Goal: Obtain resource: Download file/media

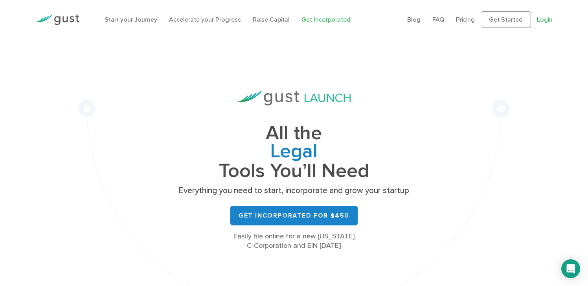
click at [545, 19] on link "Login" at bounding box center [545, 19] width 16 height 7
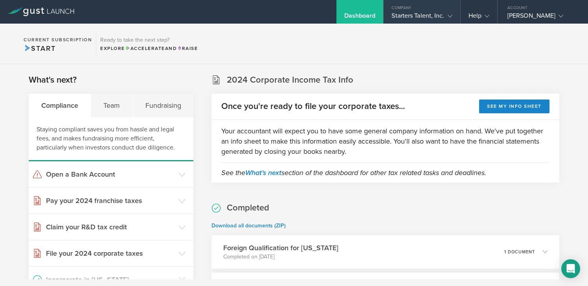
click at [447, 22] on div "Starters Talent, Inc." at bounding box center [421, 18] width 60 height 12
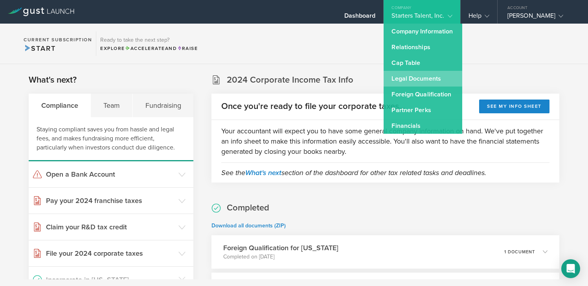
click at [425, 76] on link "Legal Documents" at bounding box center [422, 79] width 79 height 16
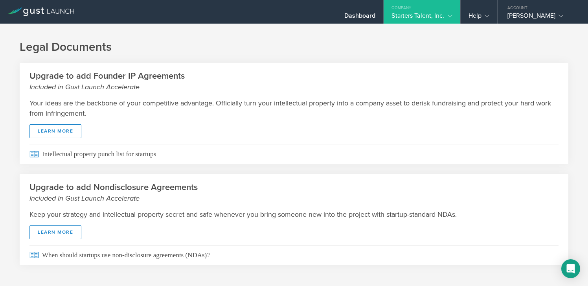
click at [423, 17] on div "Starters Talent, Inc." at bounding box center [421, 18] width 60 height 12
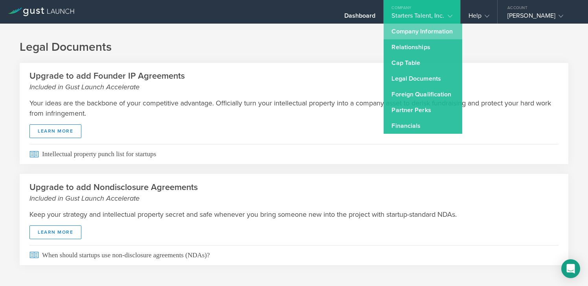
click at [415, 35] on link "Company Information" at bounding box center [422, 32] width 79 height 16
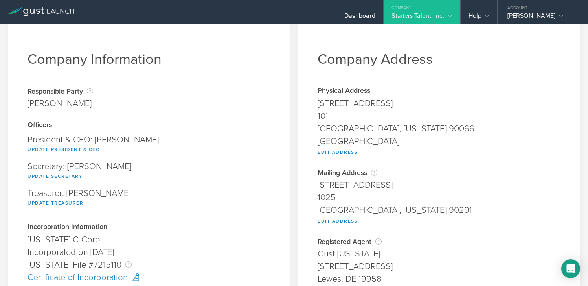
scroll to position [3, 0]
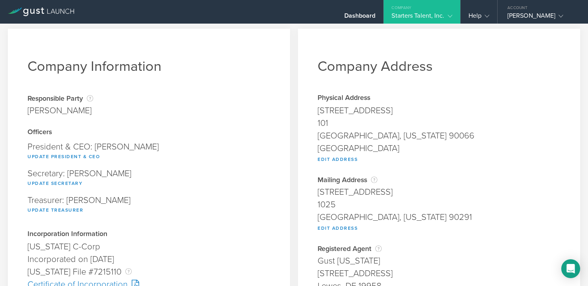
click at [410, 21] on div "Starters Talent, Inc." at bounding box center [421, 18] width 60 height 12
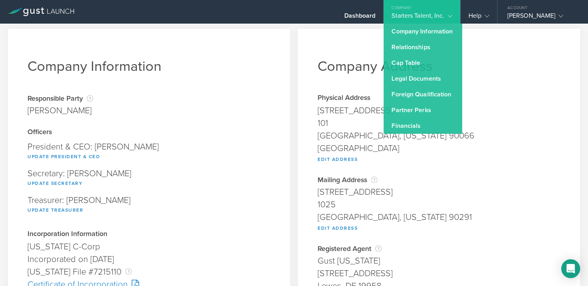
click at [322, 63] on h1 "Company Address" at bounding box center [438, 66] width 243 height 17
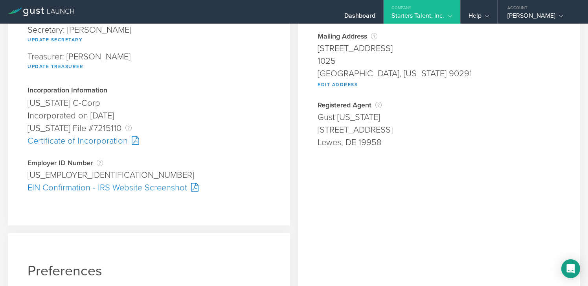
scroll to position [75, 0]
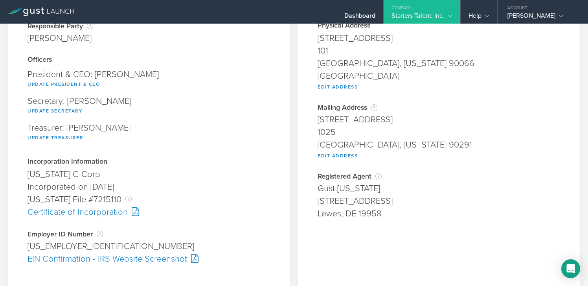
click at [132, 214] on div at bounding box center [133, 211] width 11 height 9
click at [299, 131] on div "Company Address Physical Address 4151 Redwood Ave. 101 Los Angeles, California …" at bounding box center [439, 216] width 282 height 520
click at [114, 256] on div "EIN Confirmation - IRS Website Screenshot" at bounding box center [148, 258] width 243 height 13
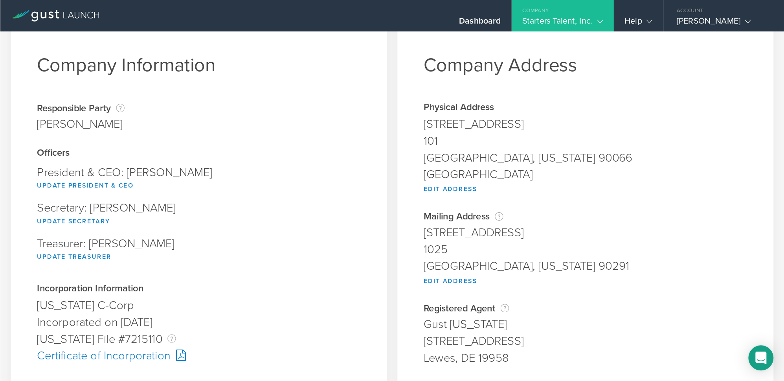
scroll to position [0, 0]
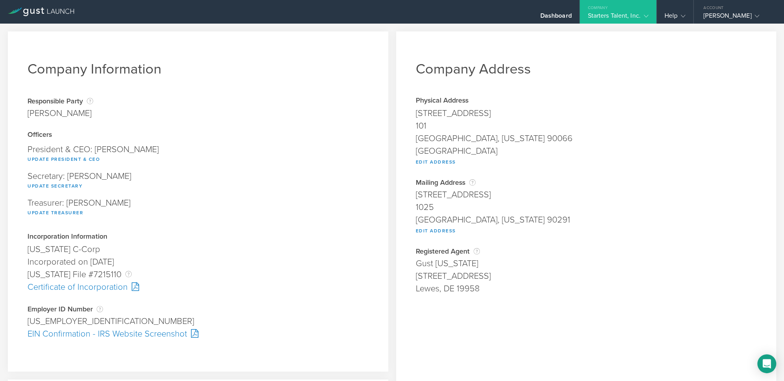
click at [587, 17] on div "Starters Talent, Inc." at bounding box center [617, 18] width 60 height 12
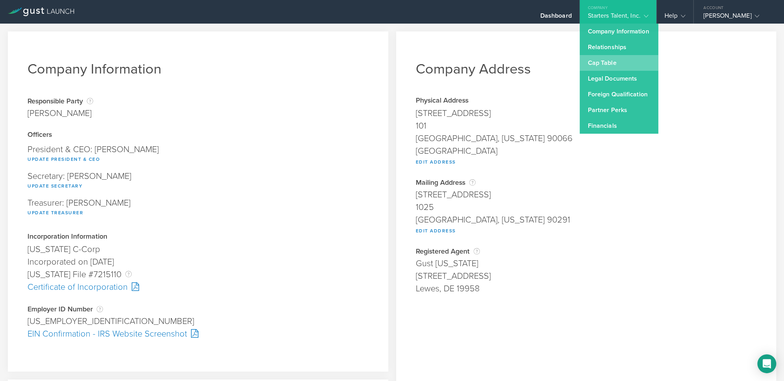
click at [587, 60] on link "Cap Table" at bounding box center [618, 63] width 79 height 16
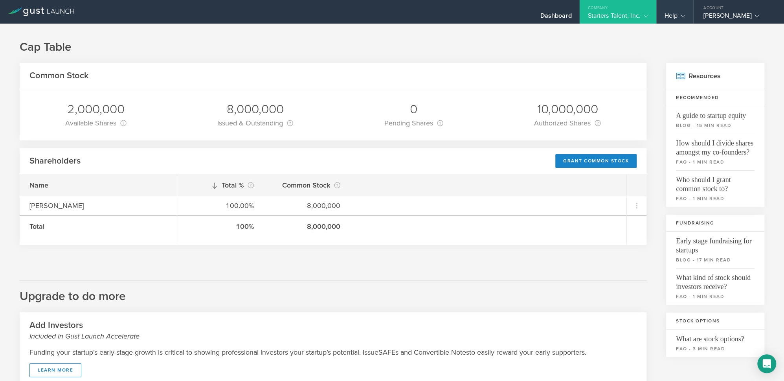
click at [587, 11] on div "Help" at bounding box center [674, 12] width 37 height 24
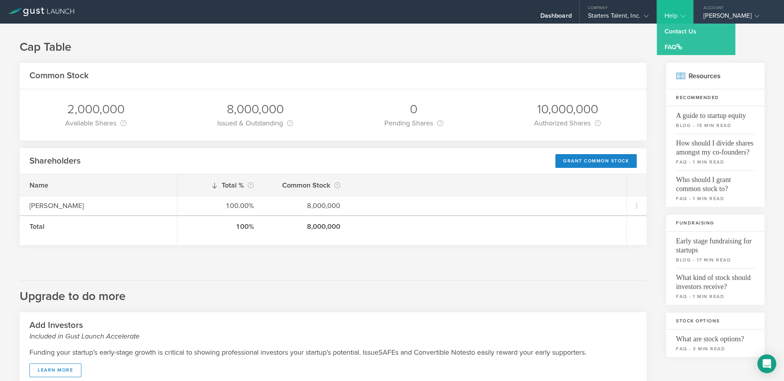
click at [587, 15] on div "Jai Dolwani" at bounding box center [736, 18] width 67 height 12
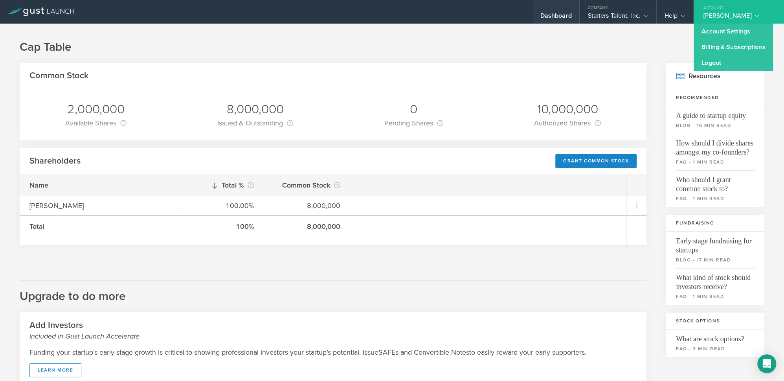
click at [551, 20] on div "Dashboard" at bounding box center [555, 18] width 31 height 12
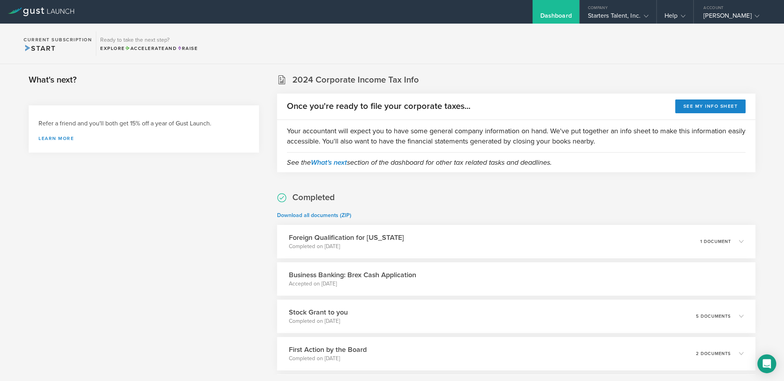
scroll to position [119, 0]
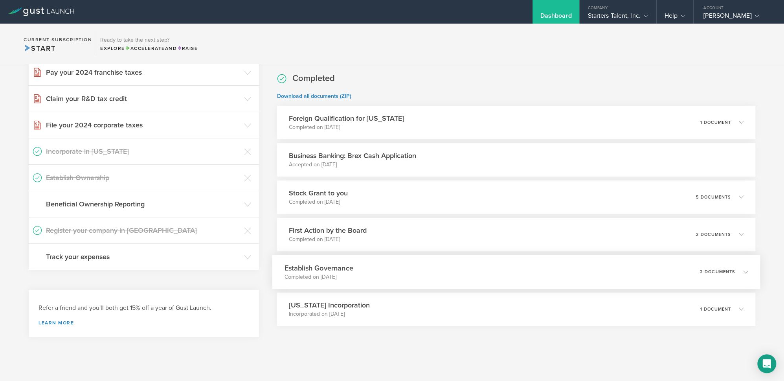
click at [507, 276] on div "Establish Governance Completed on Jan 4, 2023 2 documents" at bounding box center [516, 272] width 488 height 34
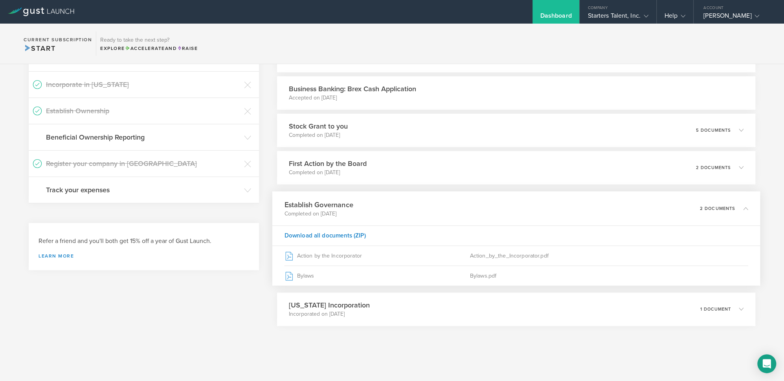
scroll to position [186, 0]
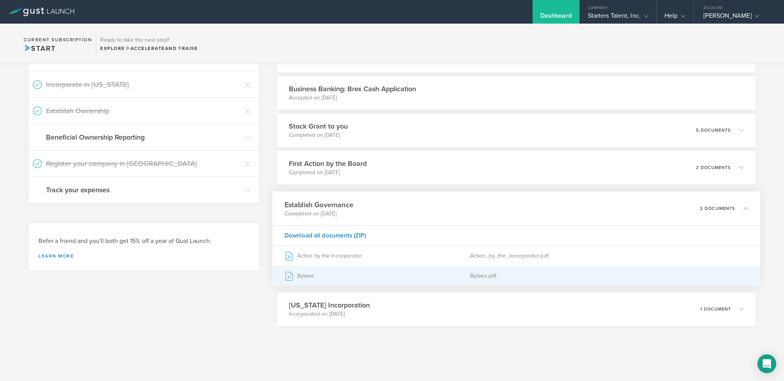
click at [334, 275] on div "Bylaws" at bounding box center [376, 276] width 185 height 20
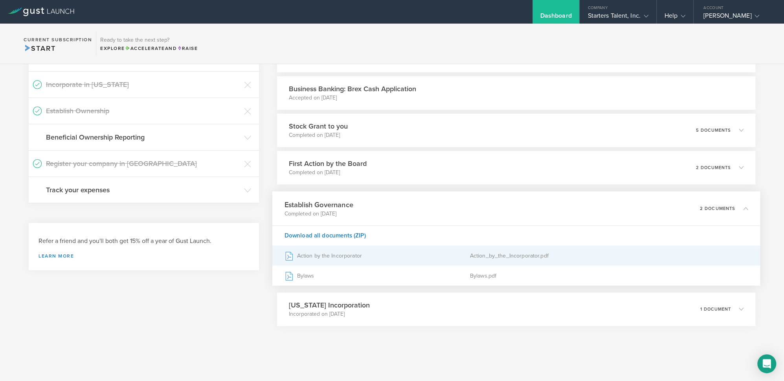
click at [418, 256] on div "Action by the Incorporator" at bounding box center [376, 255] width 185 height 20
